Goal: Information Seeking & Learning: Learn about a topic

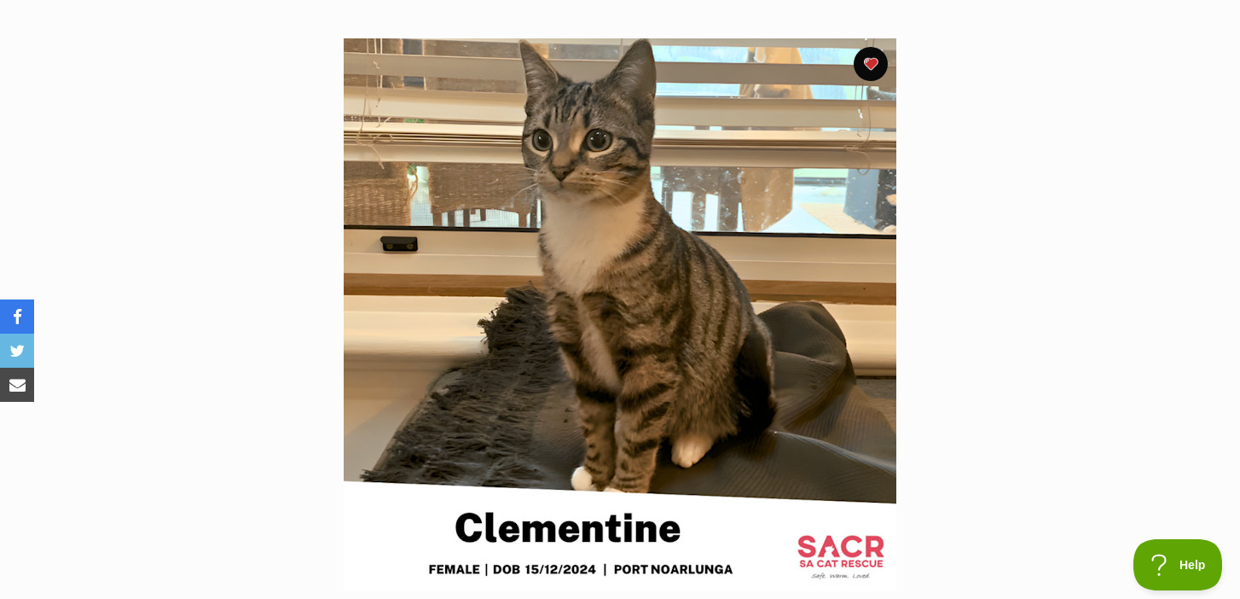
scroll to position [317, 0]
click at [1012, 371] on section "Available 1 of 1 images Next Prev 1" at bounding box center [620, 301] width 972 height 578
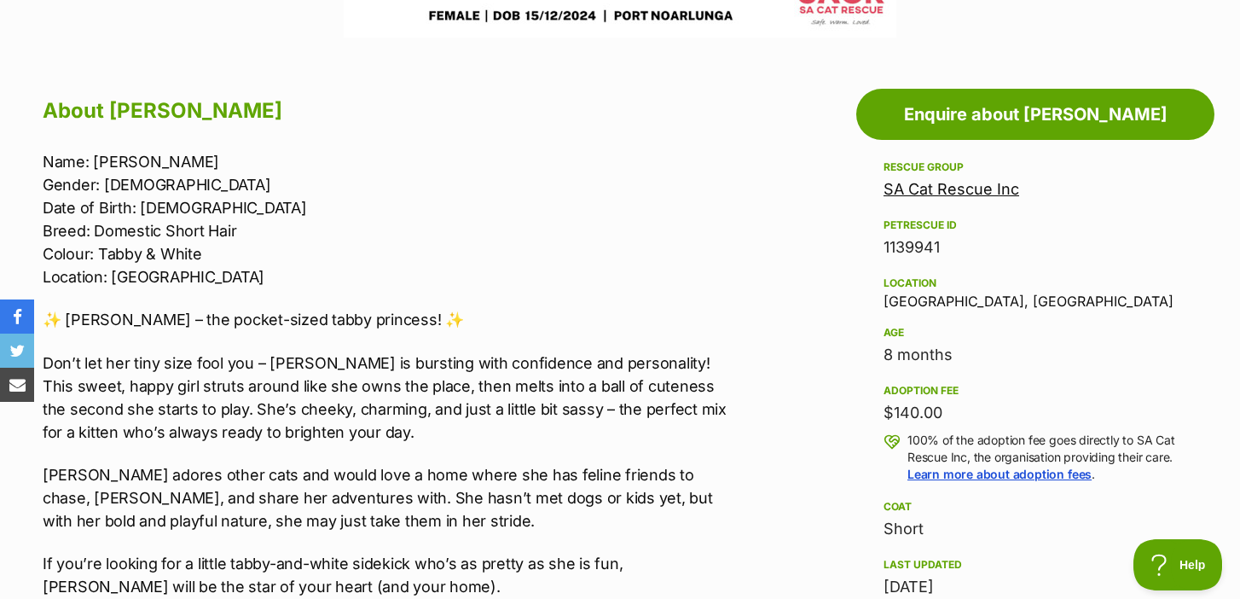
scroll to position [889, 0]
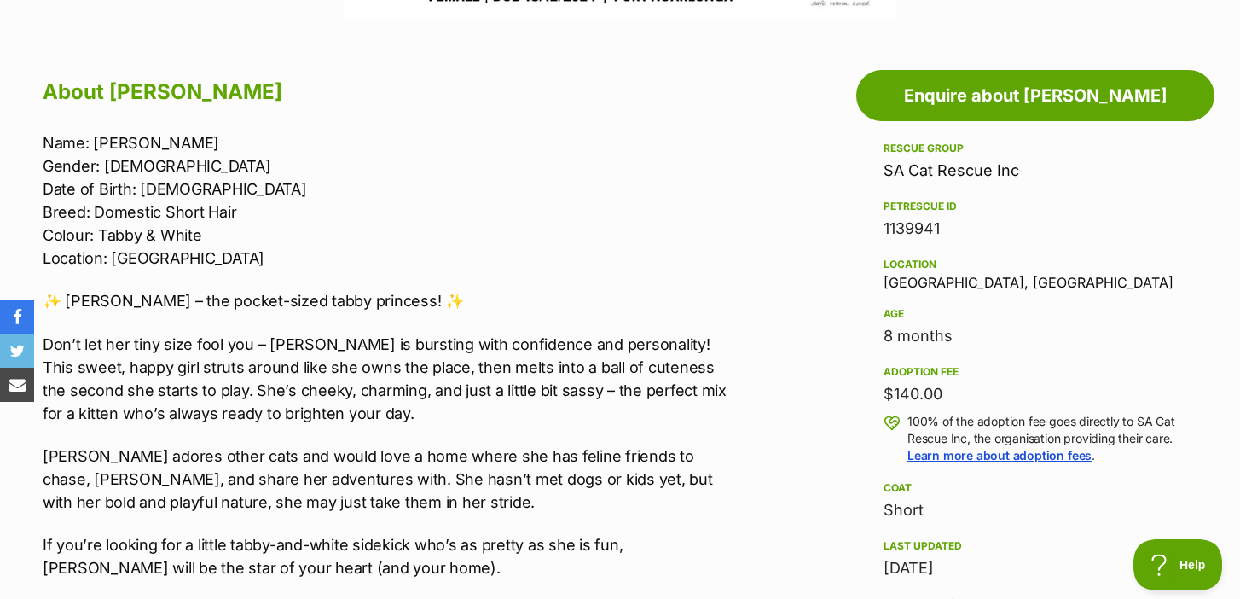
click at [868, 422] on aside "Rescue group SA Cat Rescue Inc PetRescue ID 1139941 Location Port Noarlunga, SA…" at bounding box center [1035, 444] width 358 height 612
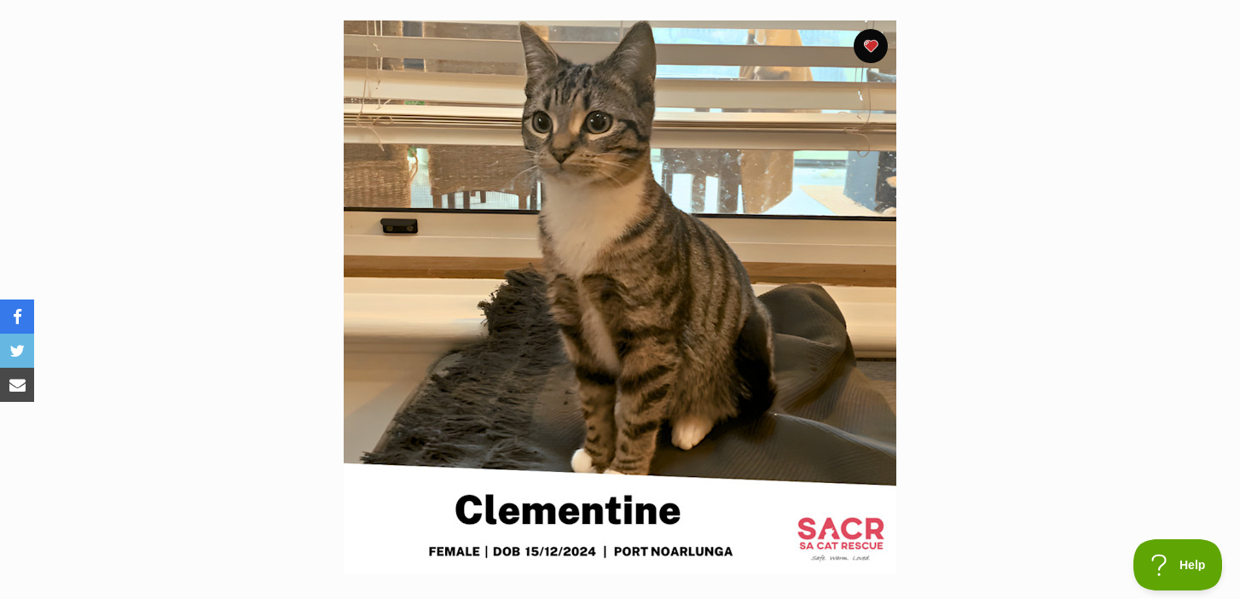
scroll to position [0, 0]
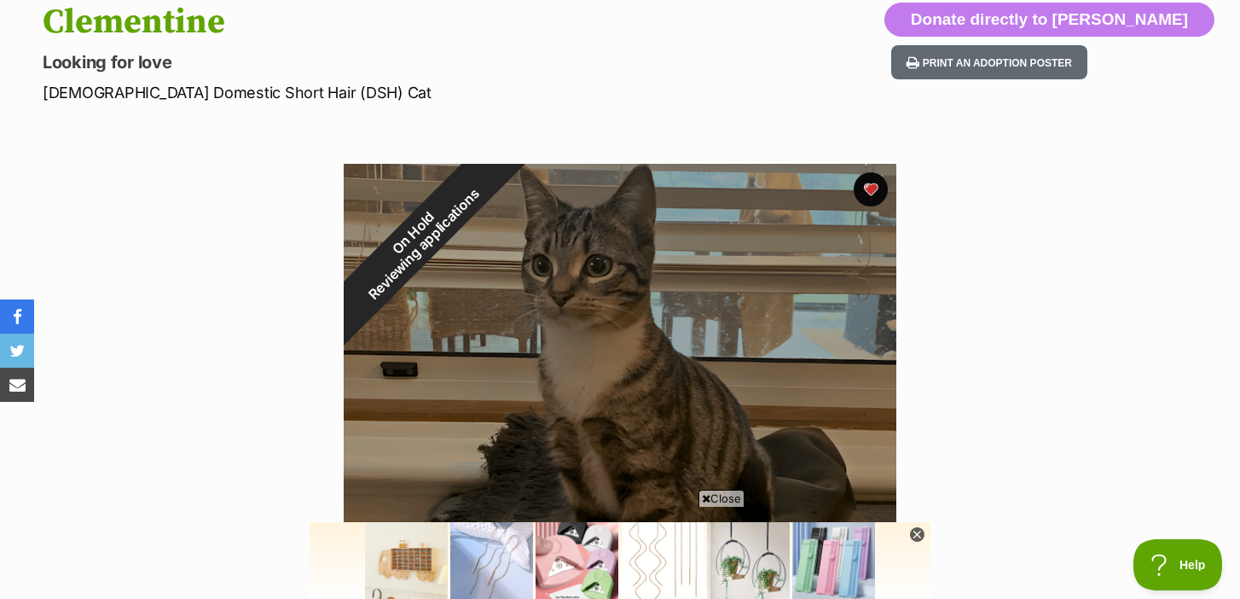
scroll to position [205, 0]
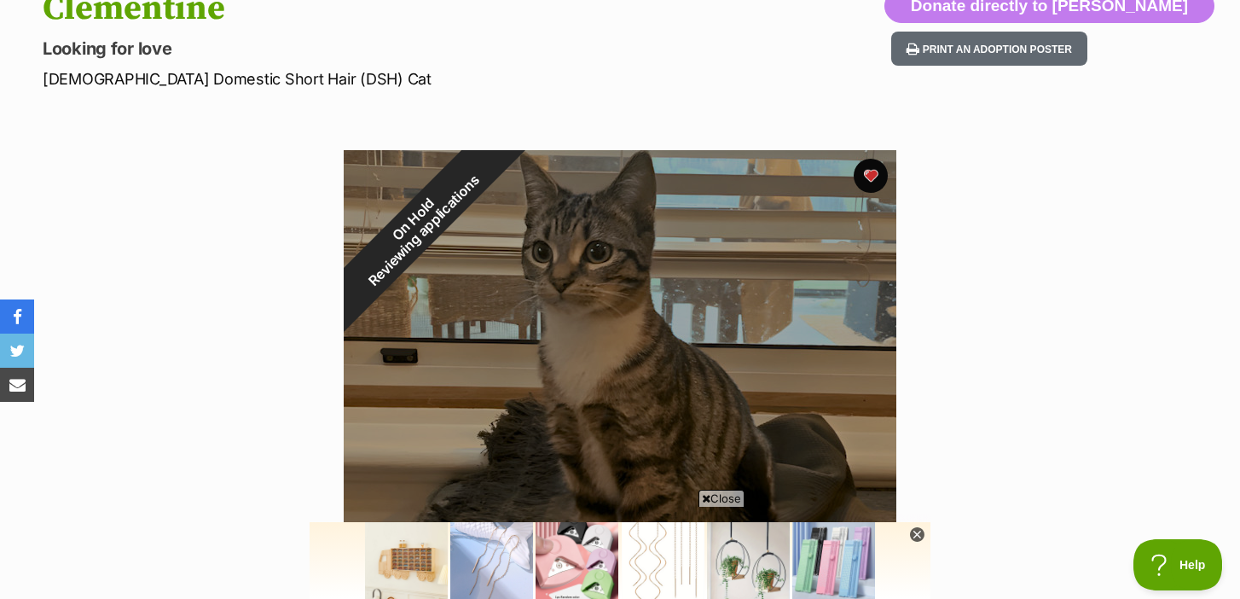
click at [713, 498] on span "Close" at bounding box center [722, 498] width 46 height 17
click at [918, 456] on section "On Hold Reviewing applications 1 of 1 images Next Prev 1" at bounding box center [620, 414] width 972 height 578
click at [918, 537] on icon at bounding box center [917, 534] width 15 height 15
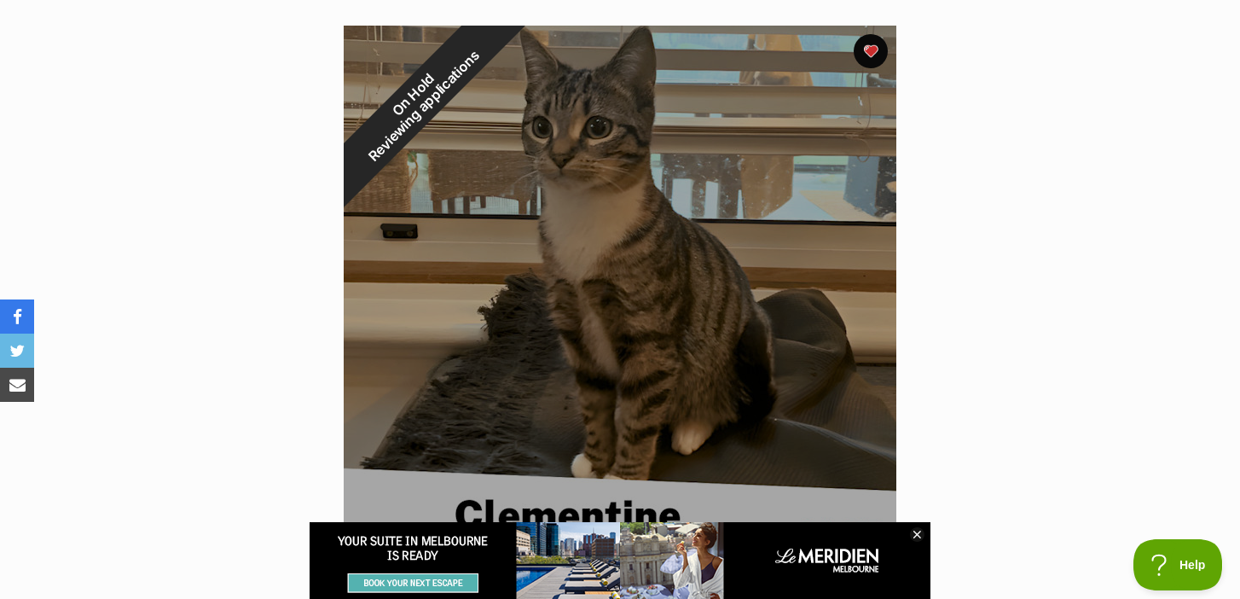
scroll to position [0, 0]
click at [920, 533] on icon at bounding box center [917, 534] width 15 height 15
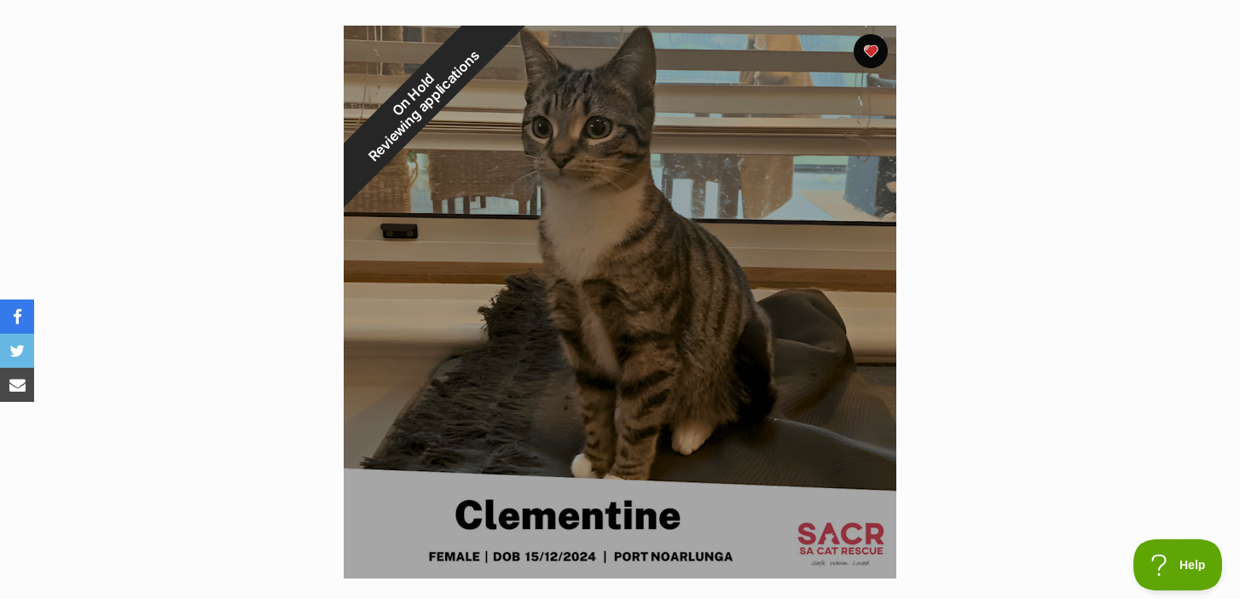
click at [928, 484] on section "On Hold Reviewing applications 1 of 1 images Next Prev 1" at bounding box center [620, 289] width 972 height 578
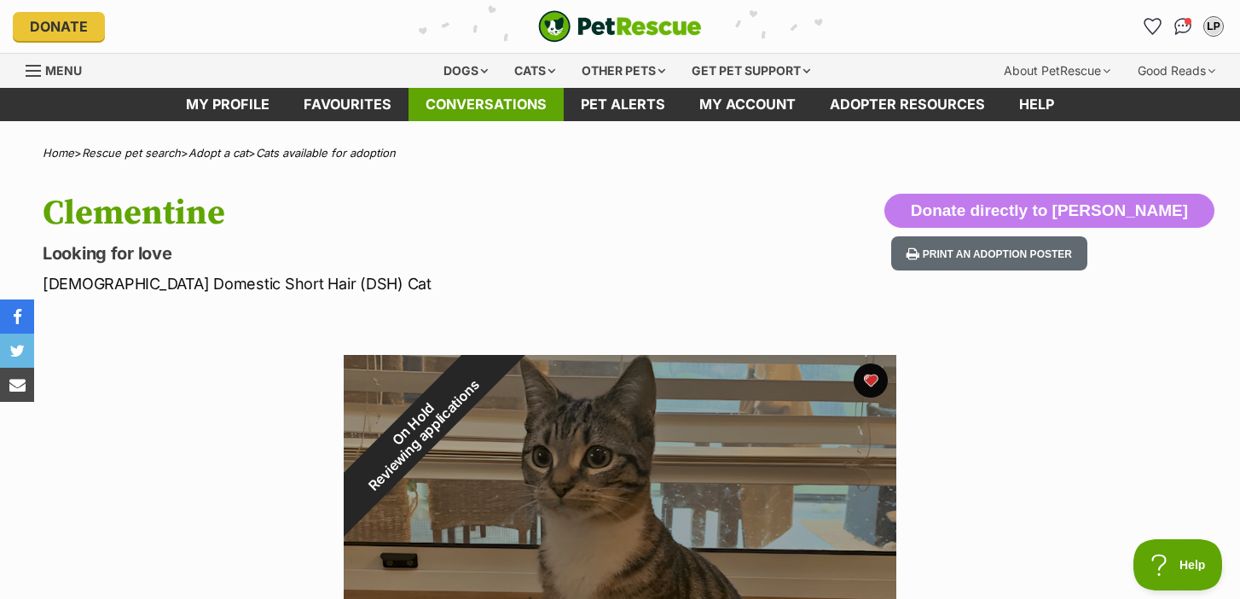
click at [509, 98] on link "Conversations" at bounding box center [486, 104] width 155 height 33
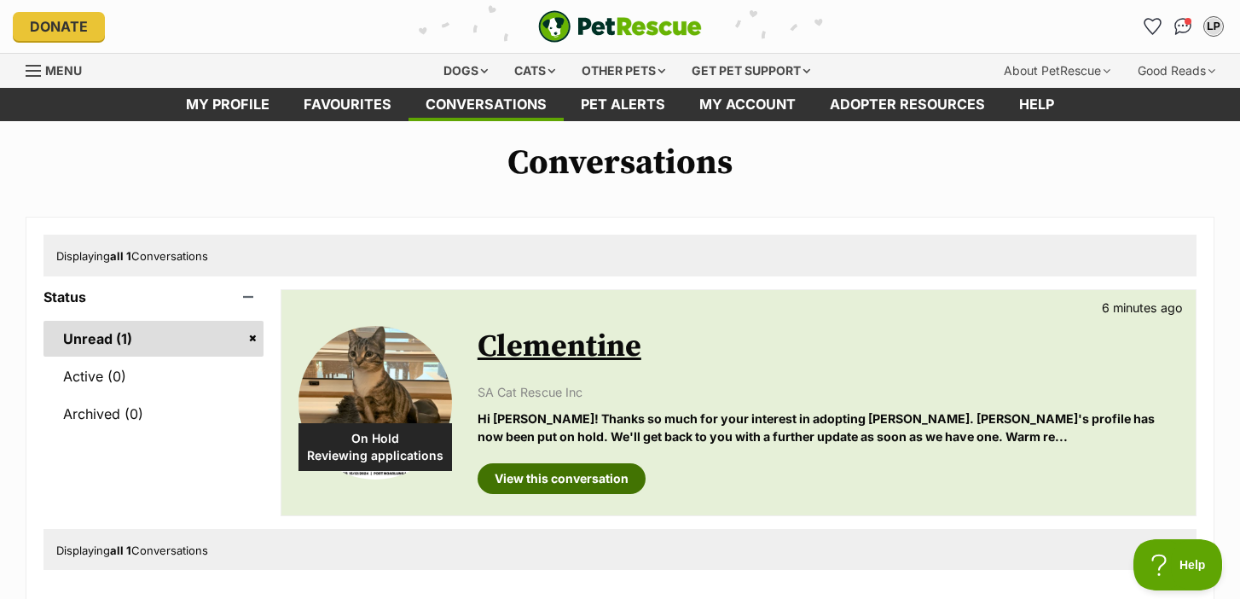
click at [566, 473] on link "View this conversation" at bounding box center [562, 478] width 168 height 31
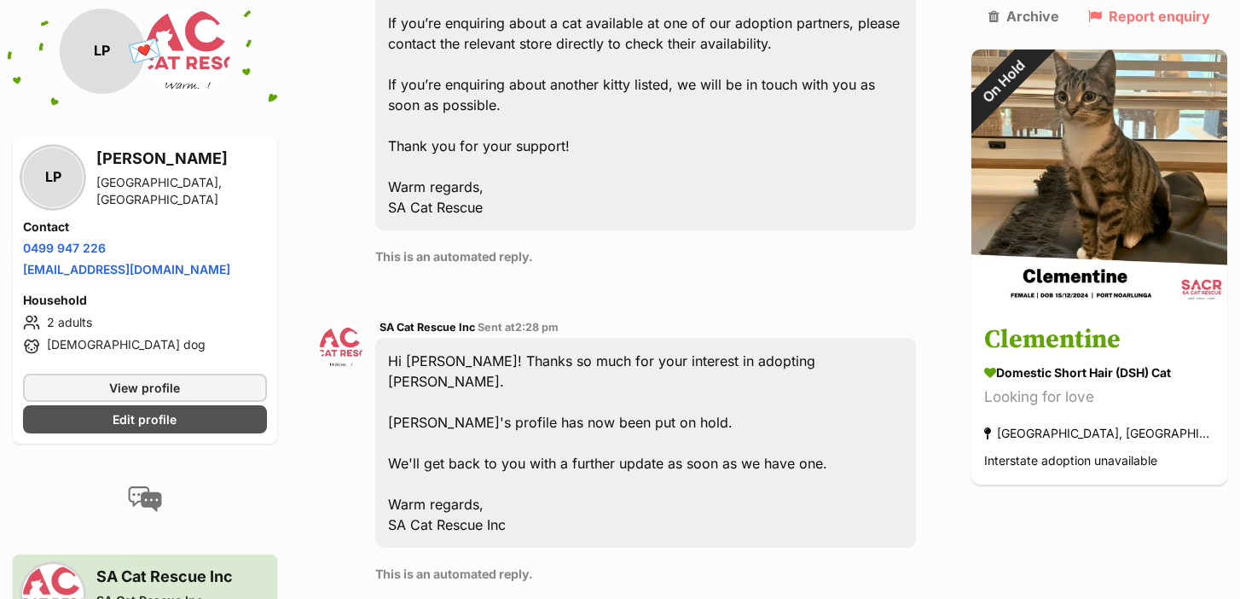
scroll to position [708, 0]
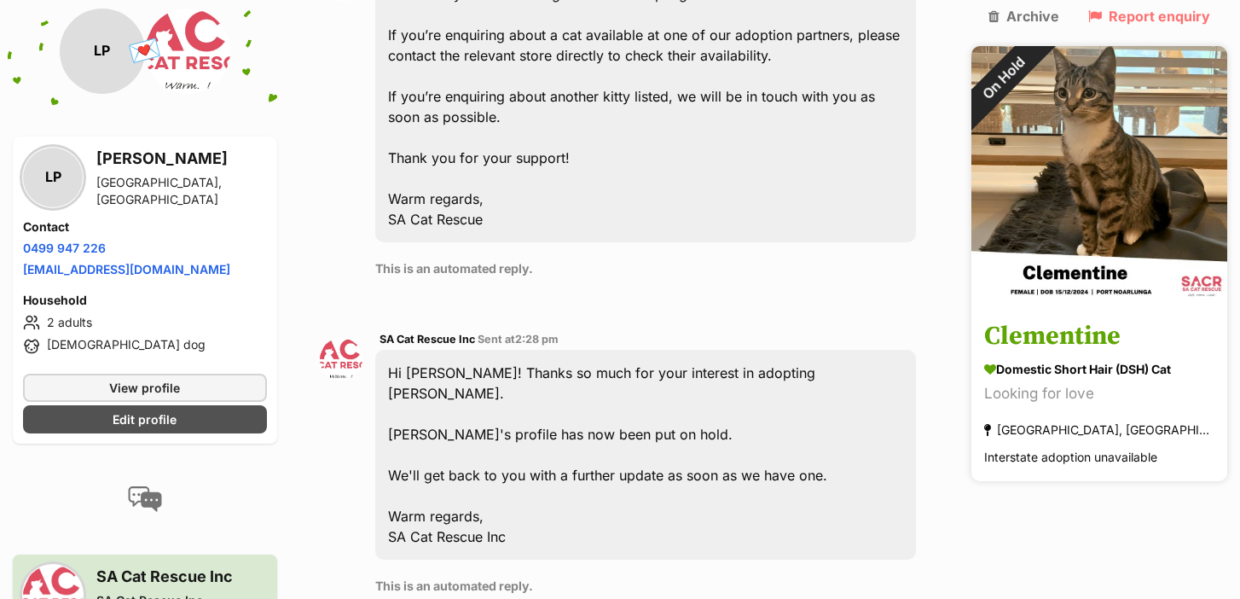
click at [1042, 205] on img at bounding box center [1100, 174] width 256 height 256
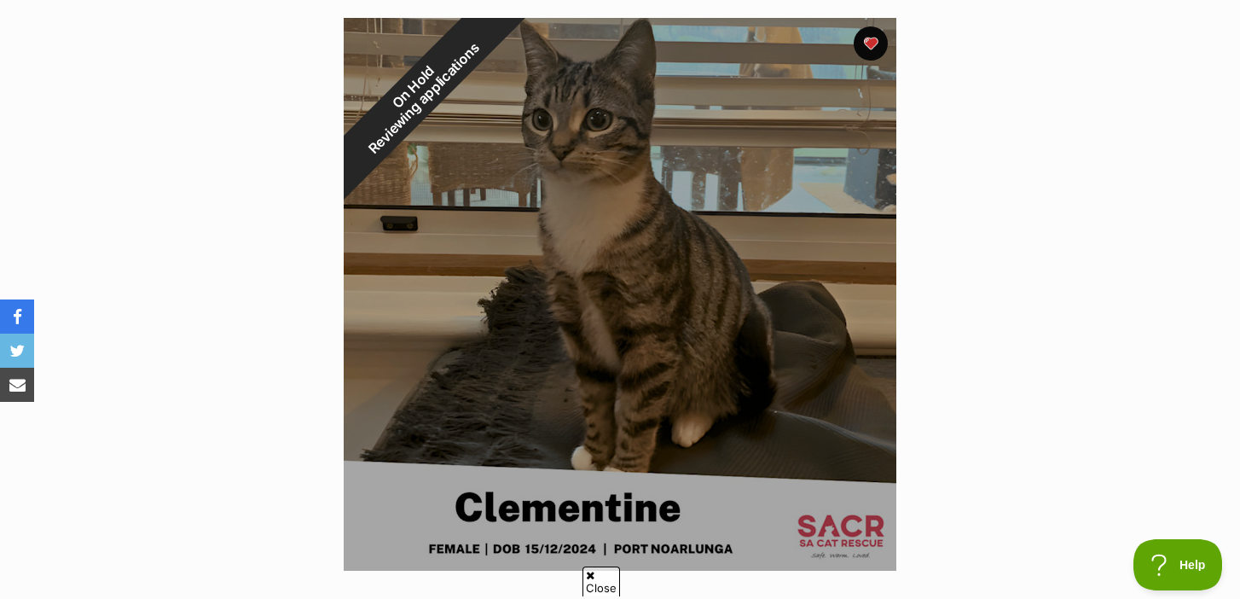
click at [599, 573] on span "Close" at bounding box center [602, 581] width 38 height 30
click at [952, 402] on section "On Hold Reviewing applications 1 of 1 images Next Prev 1" at bounding box center [620, 281] width 972 height 578
click at [968, 293] on section "On Hold Reviewing applications 1 of 1 images Next Prev 1" at bounding box center [620, 281] width 972 height 578
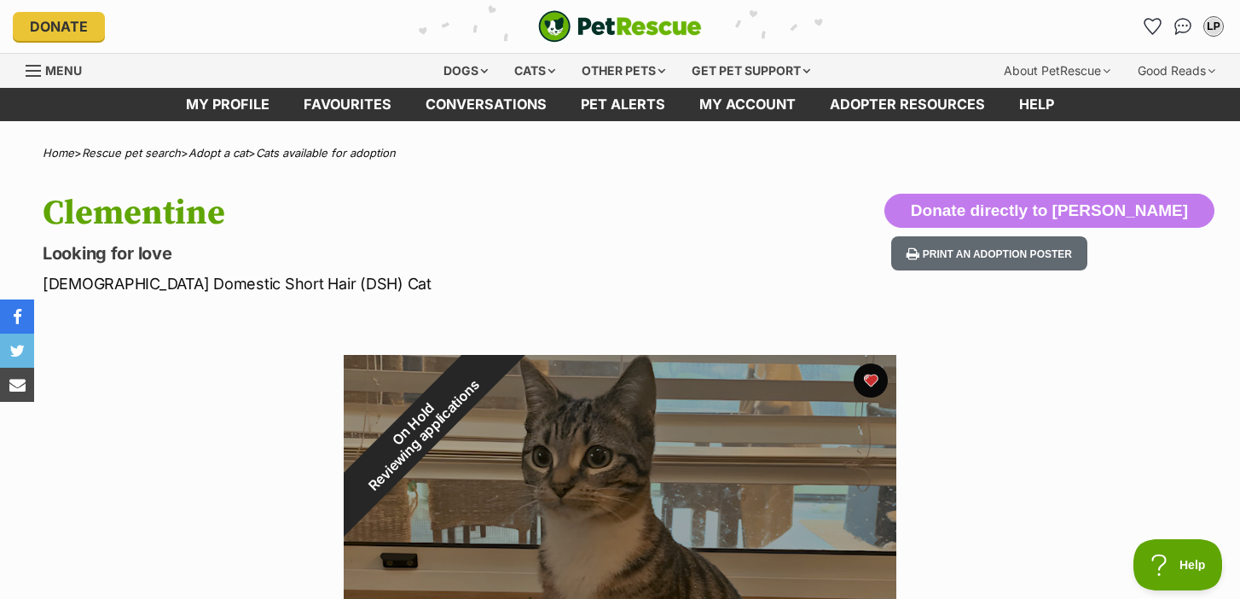
click at [467, 68] on div "Dogs" at bounding box center [466, 71] width 68 height 34
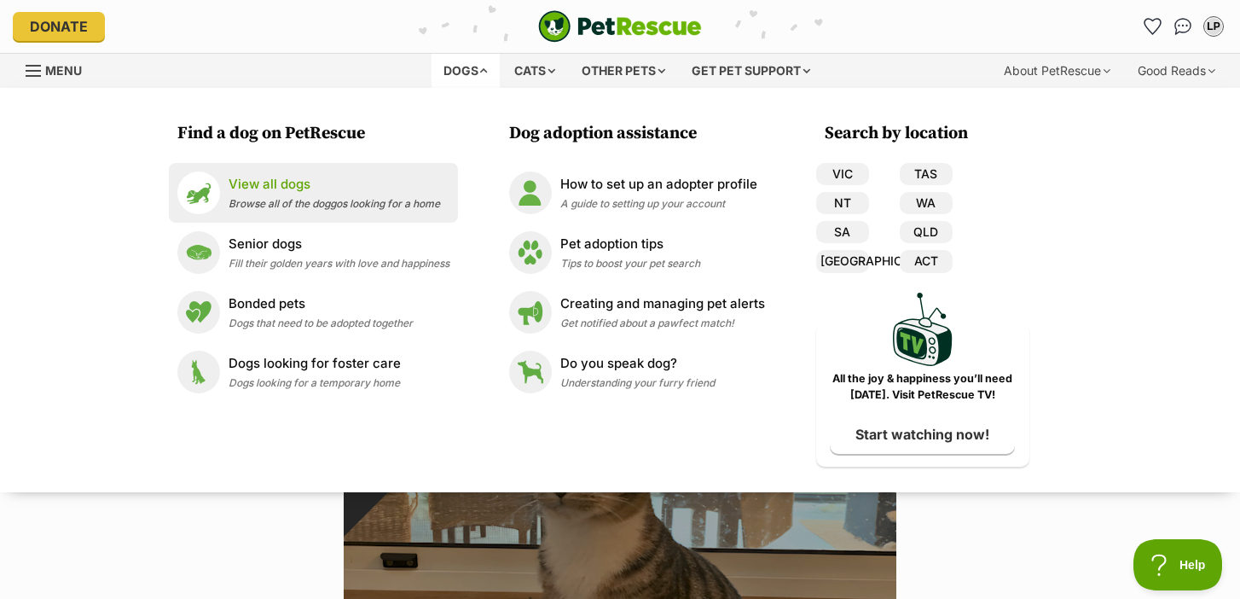
click at [345, 206] on span "Browse all of the doggos looking for a home" at bounding box center [335, 203] width 212 height 13
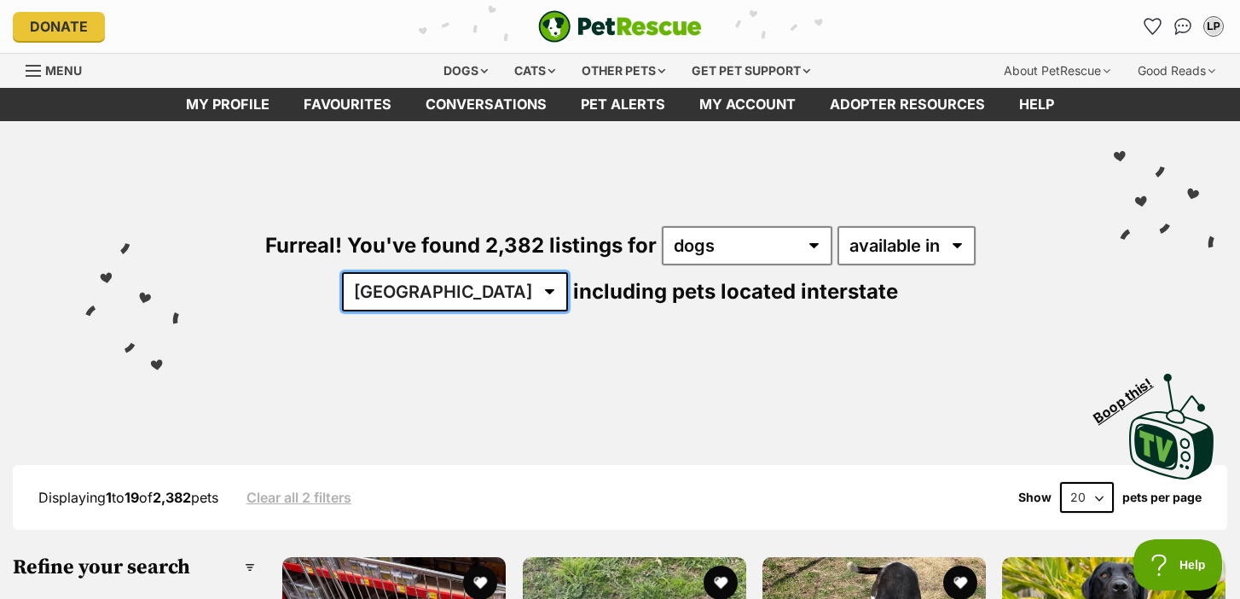
click at [568, 272] on select "Australia ACT NSW NT QLD SA TAS VIC WA" at bounding box center [455, 291] width 226 height 39
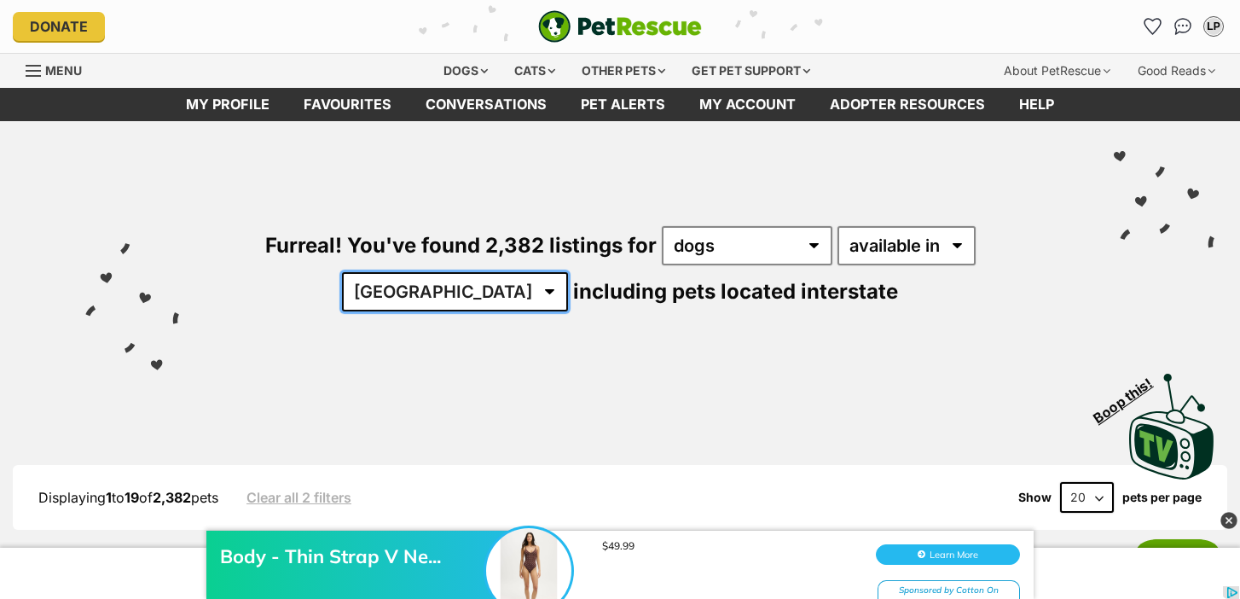
select select "SA"
click at [568, 272] on select "Australia ACT NSW NT QLD SA TAS VIC WA" at bounding box center [455, 291] width 226 height 39
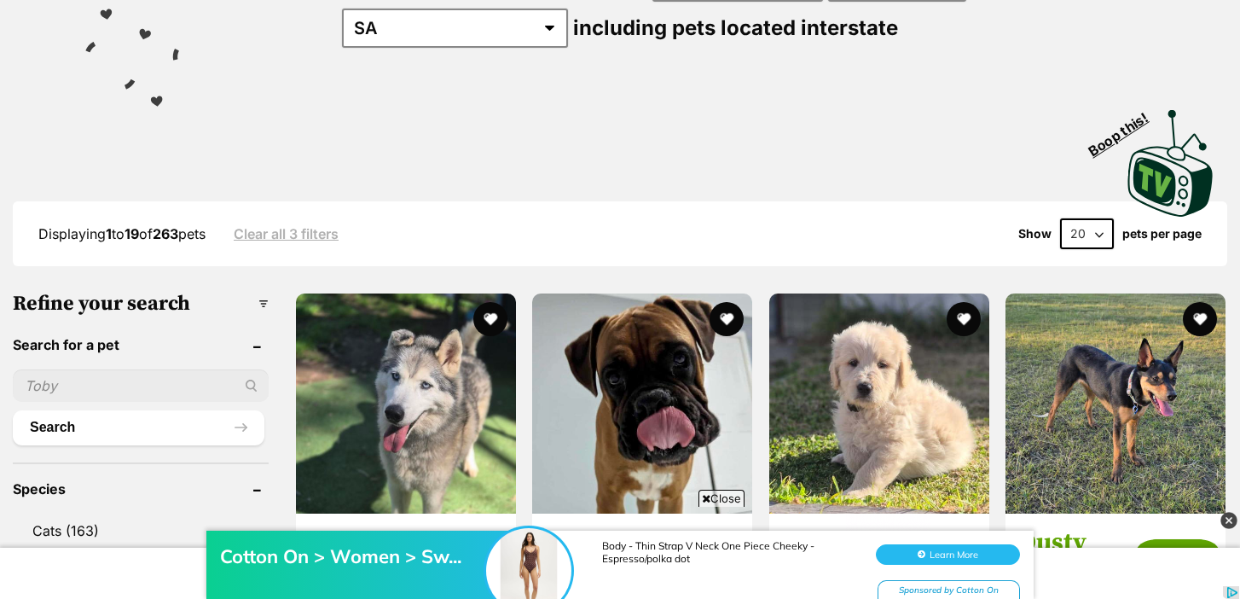
scroll to position [273, 0]
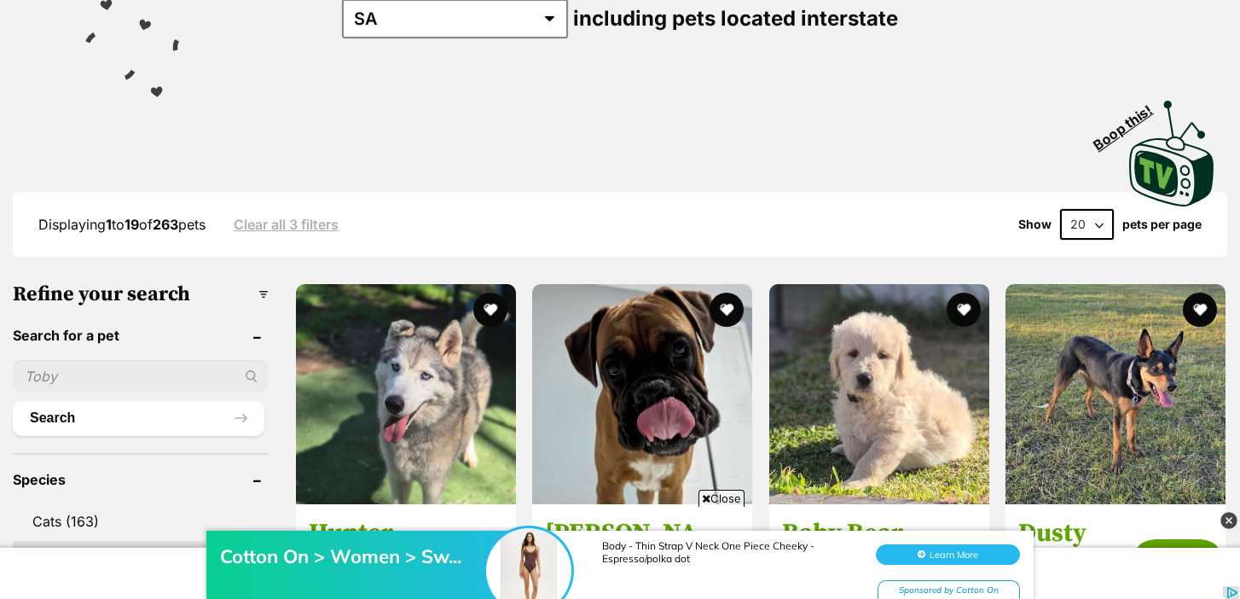
click at [732, 494] on span "Close" at bounding box center [722, 498] width 46 height 17
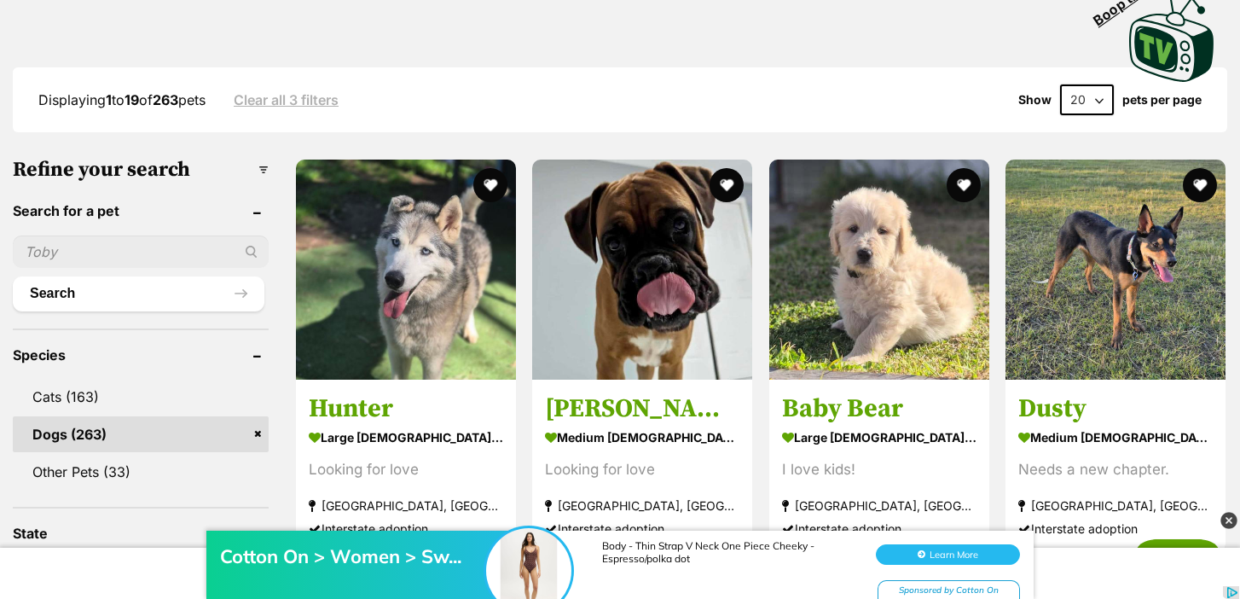
scroll to position [400, 0]
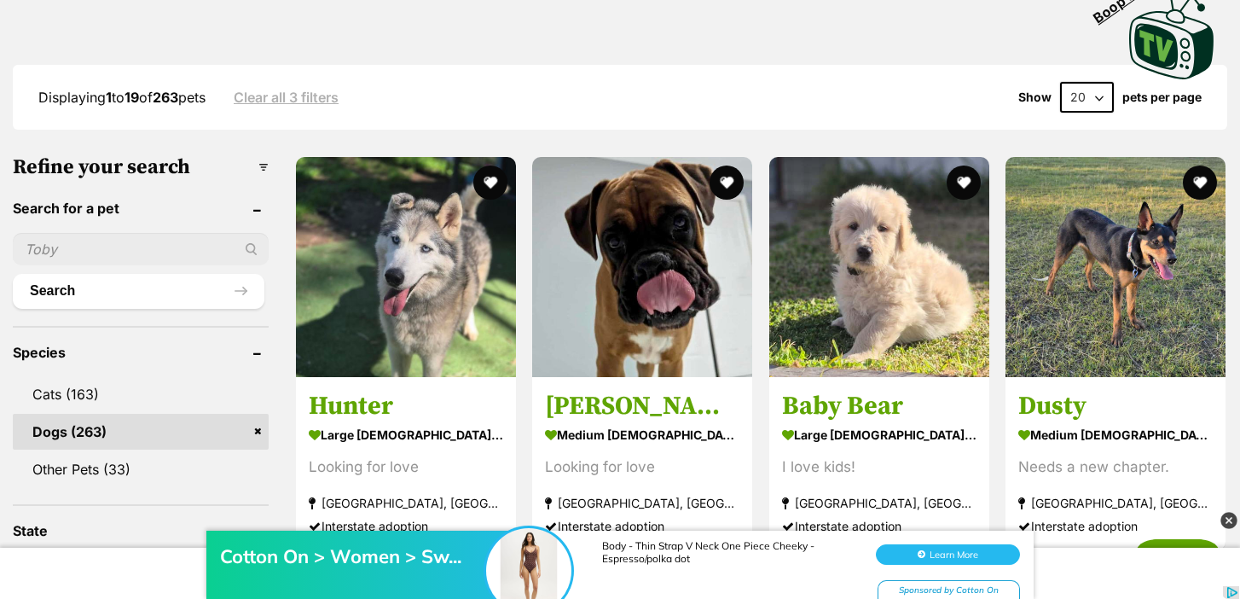
click at [1081, 95] on select "20 40 60" at bounding box center [1087, 97] width 54 height 31
select select "60"
click at [1060, 82] on select "20 40 60" at bounding box center [1087, 97] width 54 height 31
click at [979, 113] on div "Displaying 1 to 19 of 263 pets Clear all 3 filters Show 20 40 60 pets per page" at bounding box center [620, 97] width 1215 height 65
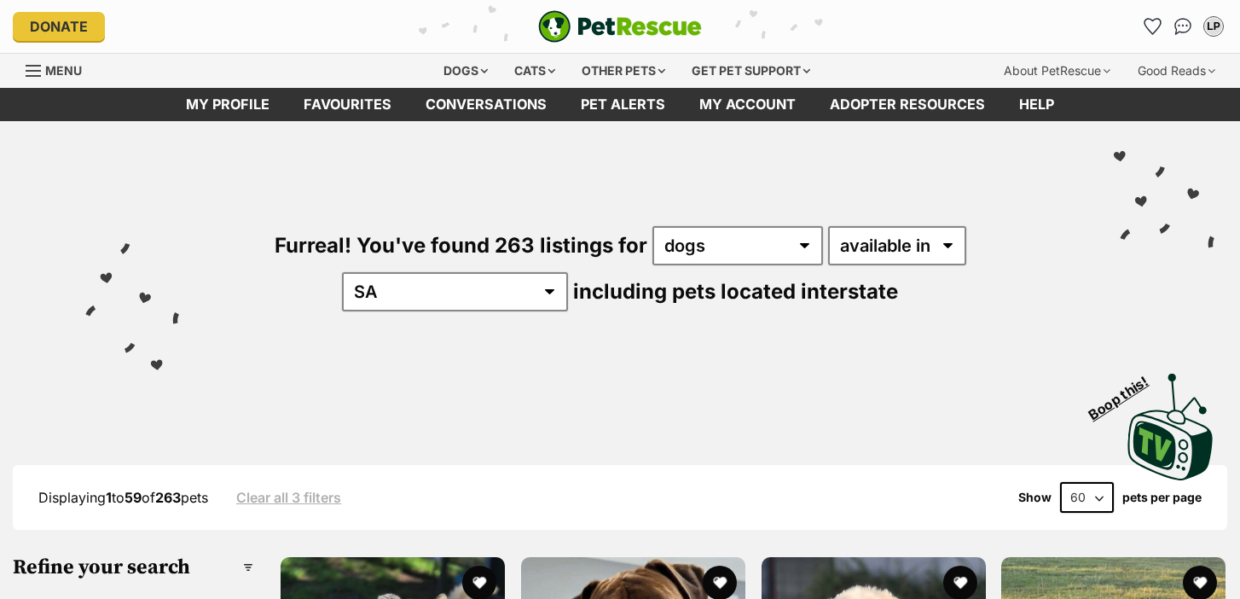
click at [633, 404] on div "Visit PetRescue TV (external site) Boop this!" at bounding box center [620, 420] width 1189 height 125
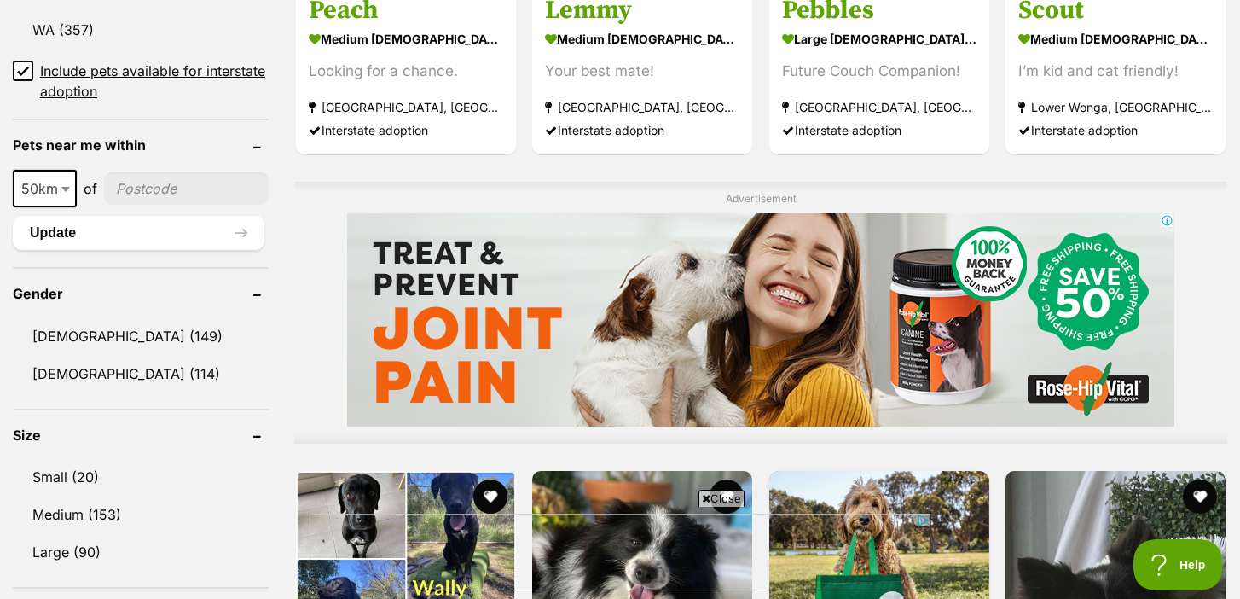
scroll to position [1375, 0]
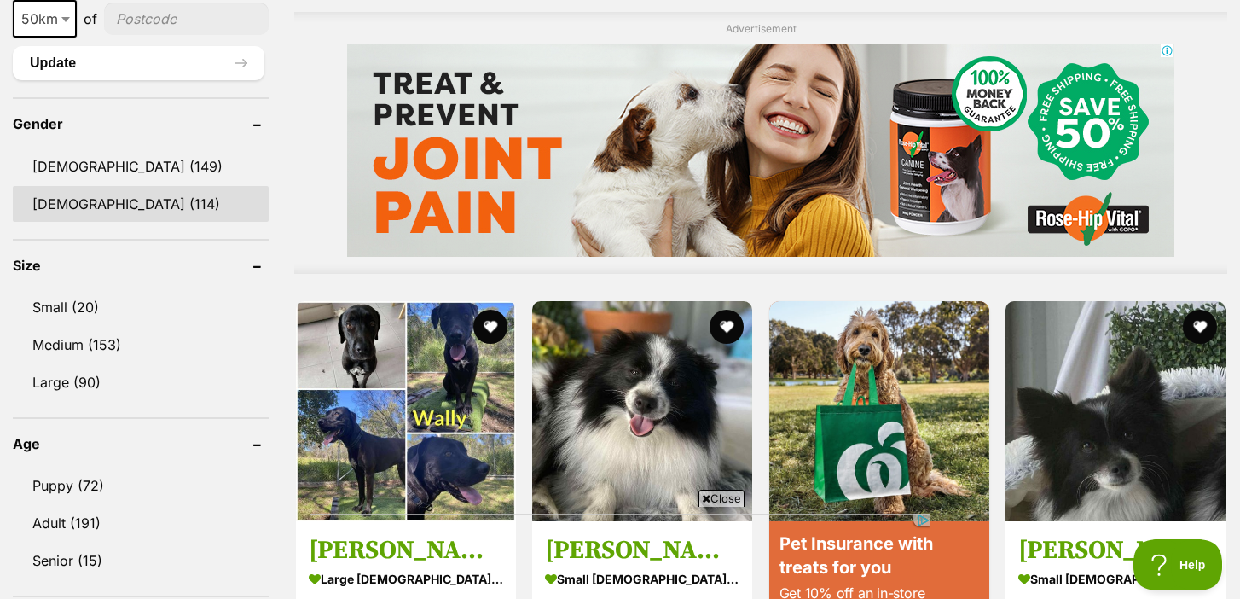
click at [123, 194] on link "[DEMOGRAPHIC_DATA] (114)" at bounding box center [141, 204] width 256 height 36
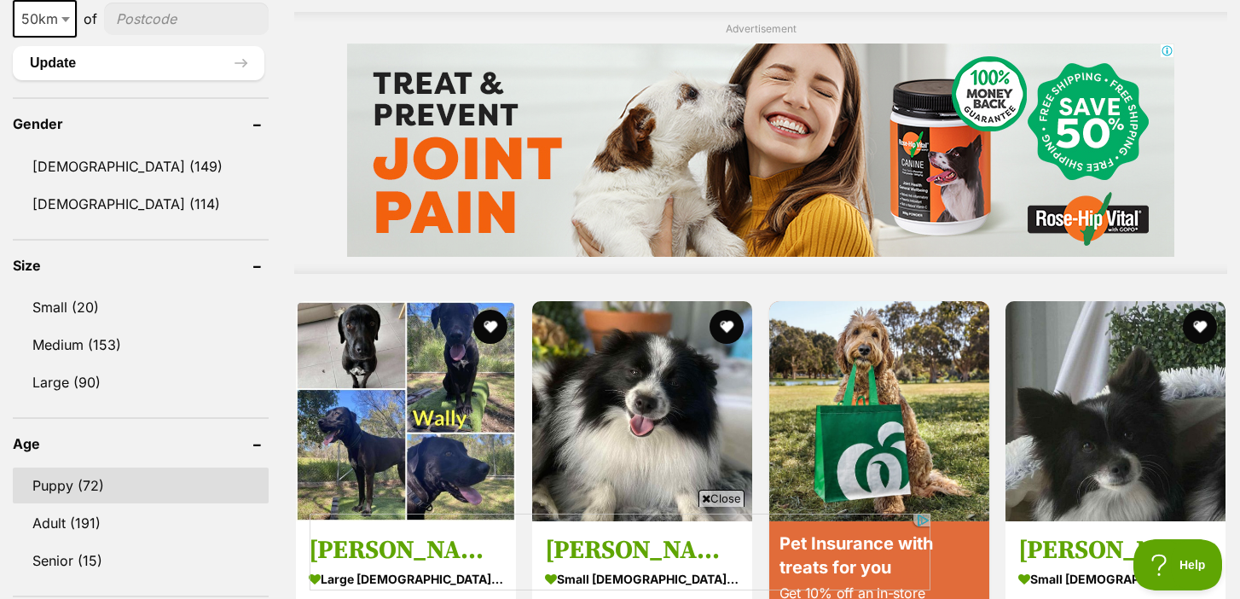
click at [97, 483] on link "Puppy (72)" at bounding box center [141, 485] width 256 height 36
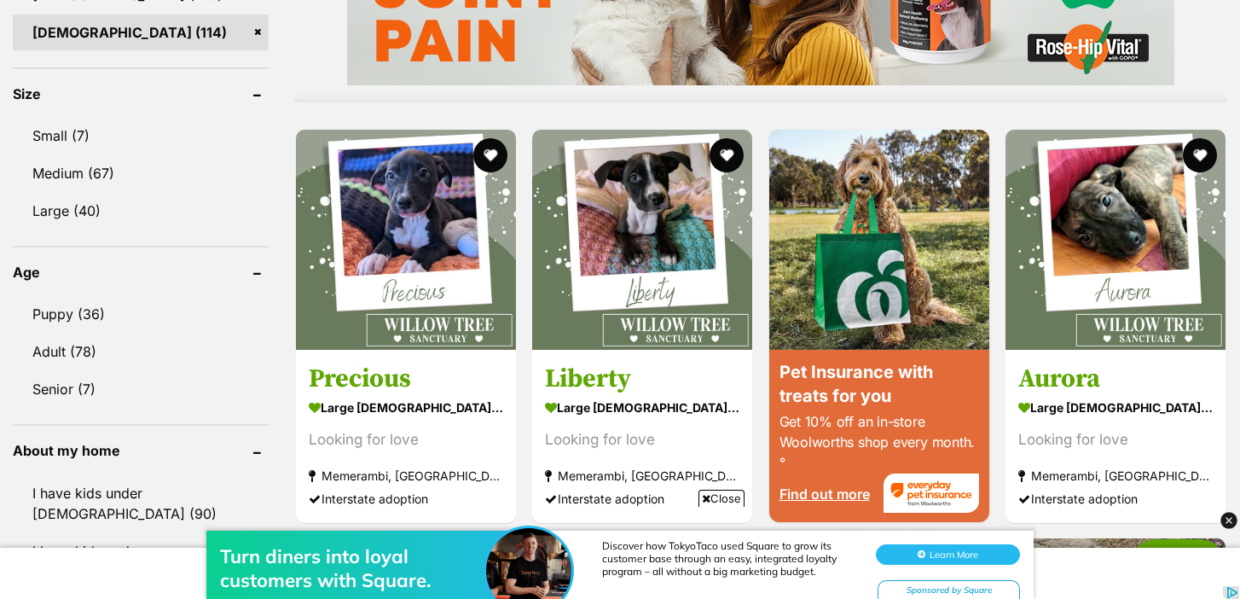
scroll to position [1563, 0]
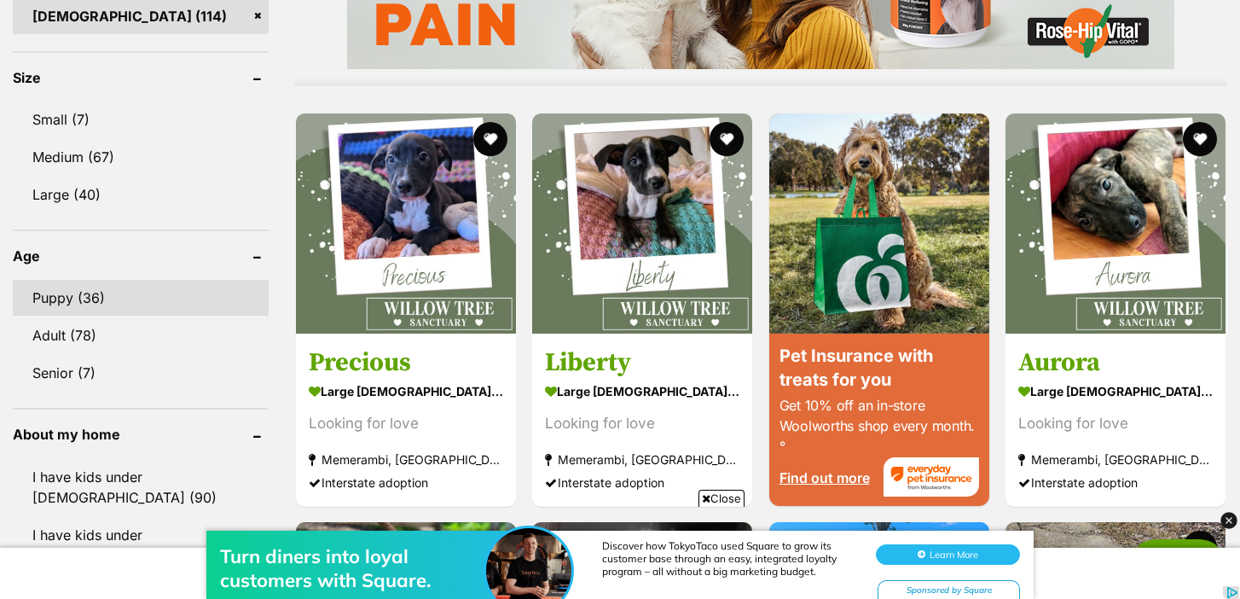
click at [114, 301] on link "Puppy (36)" at bounding box center [141, 298] width 256 height 36
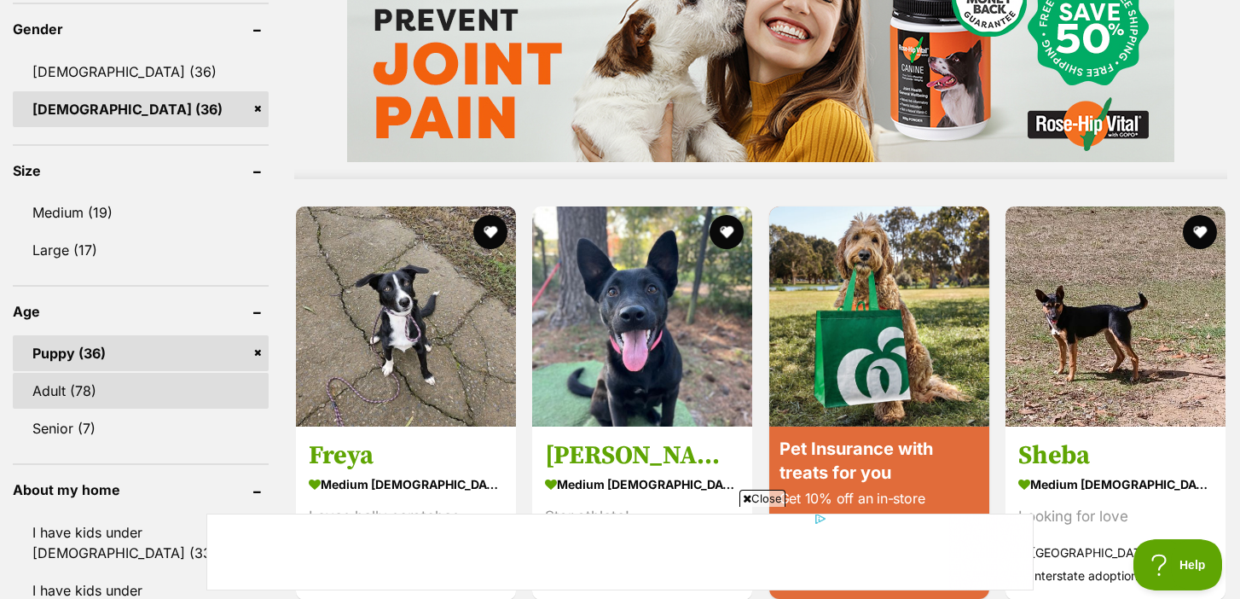
click at [165, 373] on link "Adult (78)" at bounding box center [141, 391] width 256 height 36
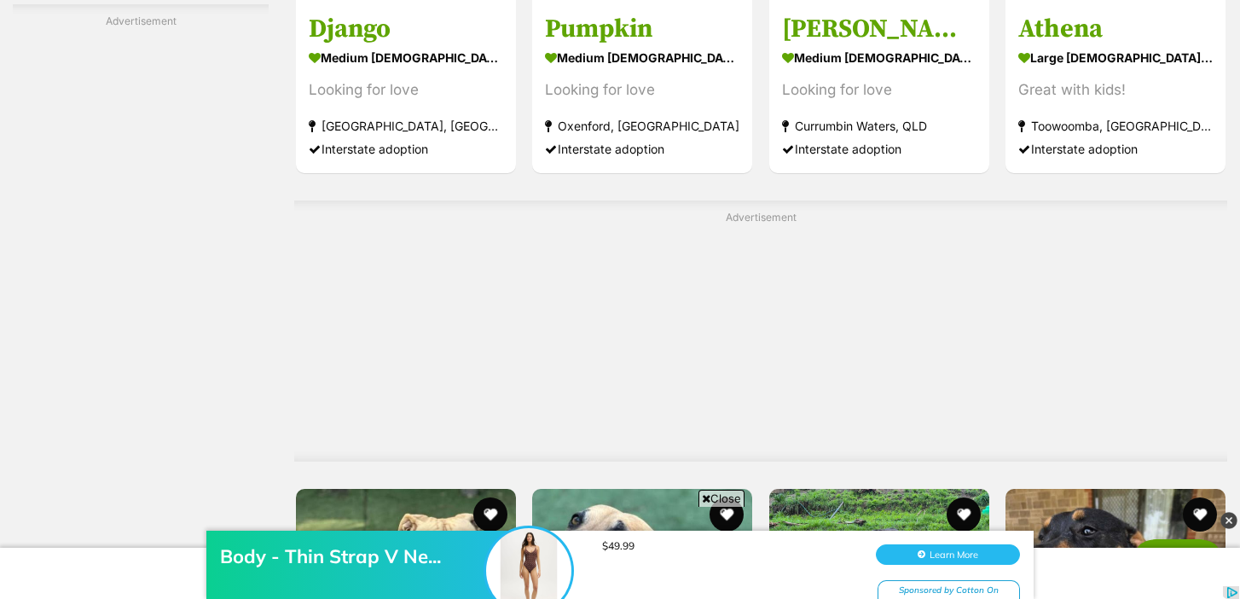
scroll to position [6608, 0]
